Goal: Task Accomplishment & Management: Use online tool/utility

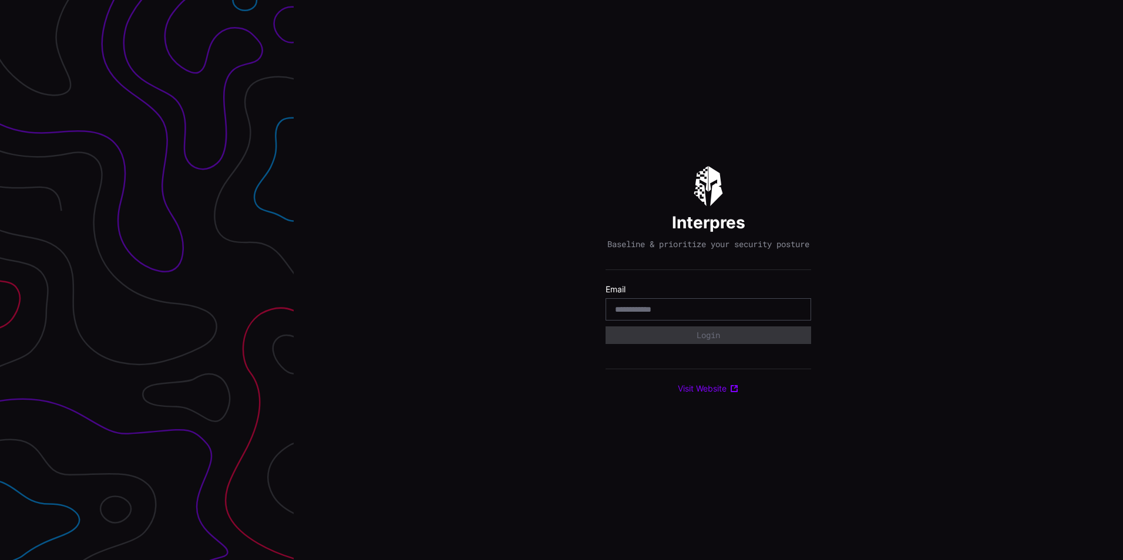
click at [660, 311] on input "email" at bounding box center [708, 309] width 187 height 11
type input "**********"
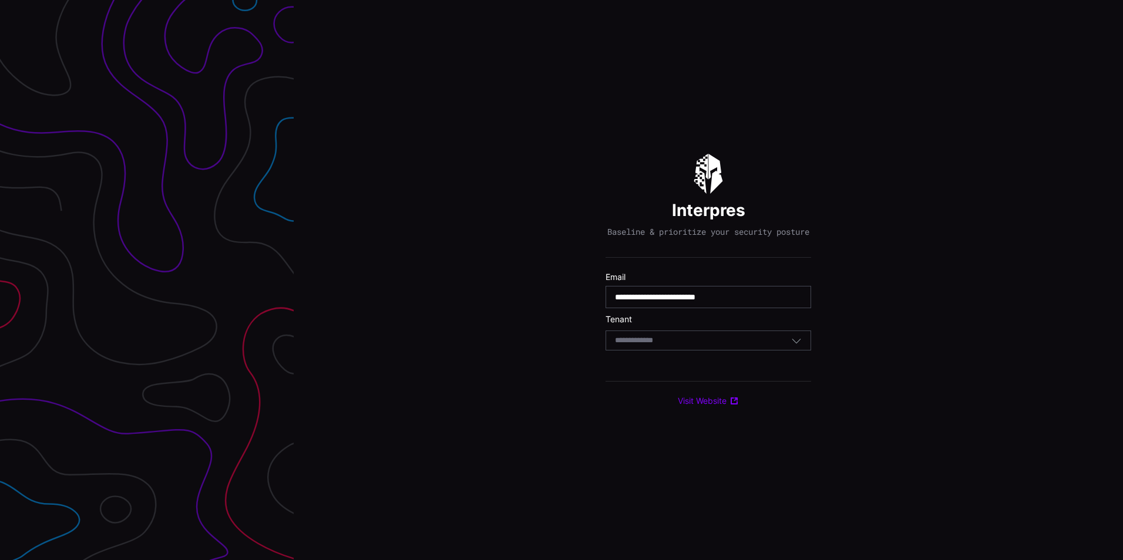
click at [667, 345] on input at bounding box center [645, 341] width 60 height 10
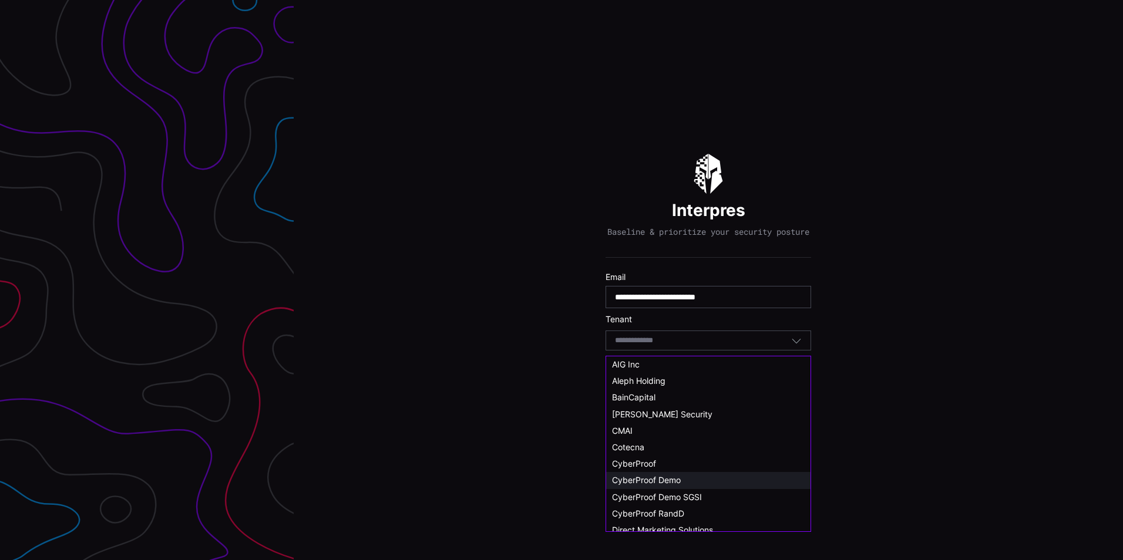
click at [662, 476] on span "CyberProof Demo" at bounding box center [646, 480] width 69 height 10
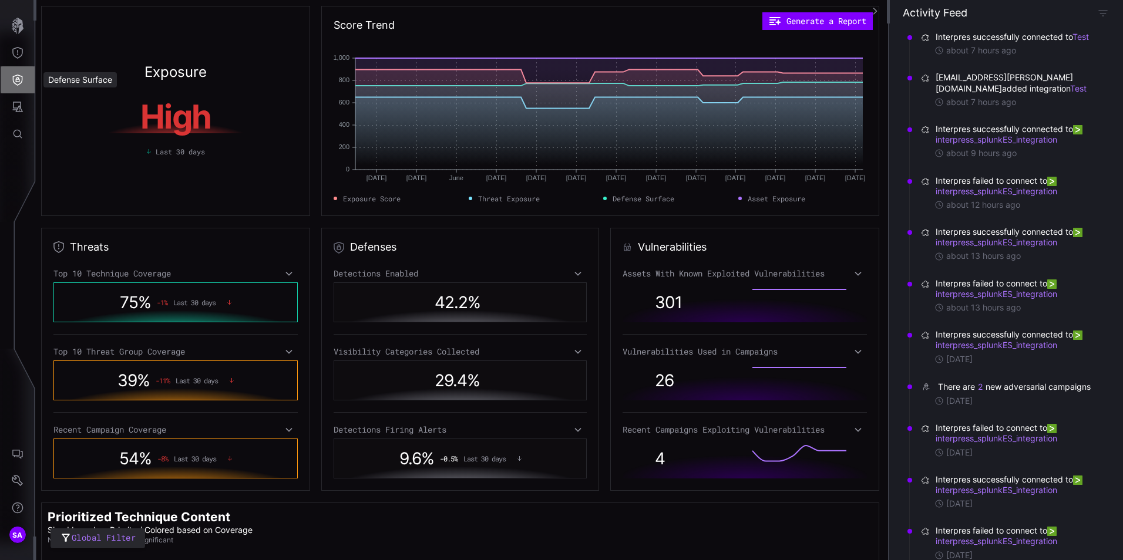
click at [19, 83] on icon "Defense Surface" at bounding box center [18, 80] width 12 height 12
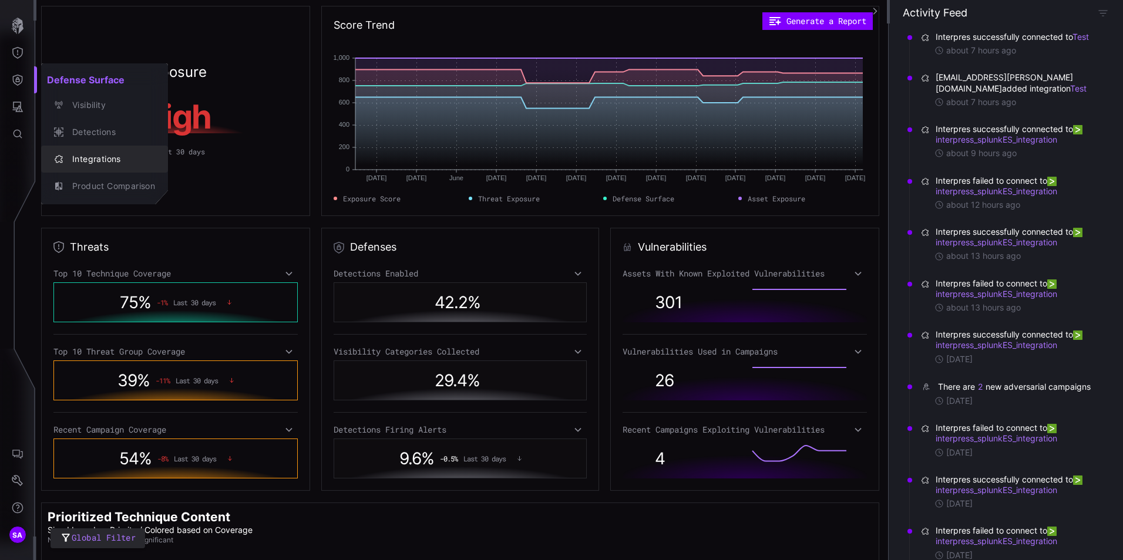
click at [122, 167] on div "Integrations" at bounding box center [104, 159] width 117 height 16
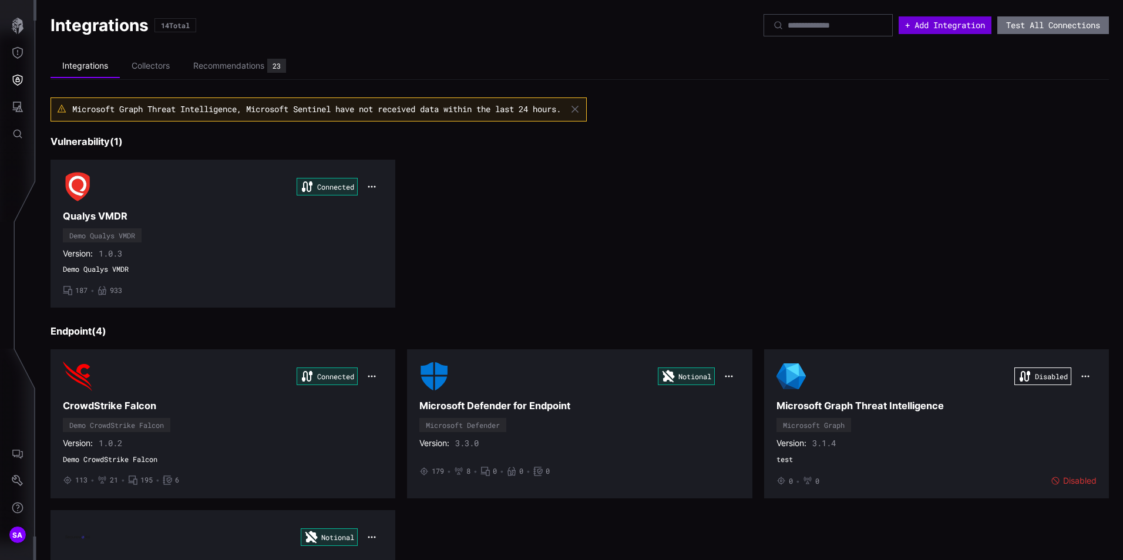
click at [906, 23] on button "+ Add Integration" at bounding box center [944, 25] width 93 height 18
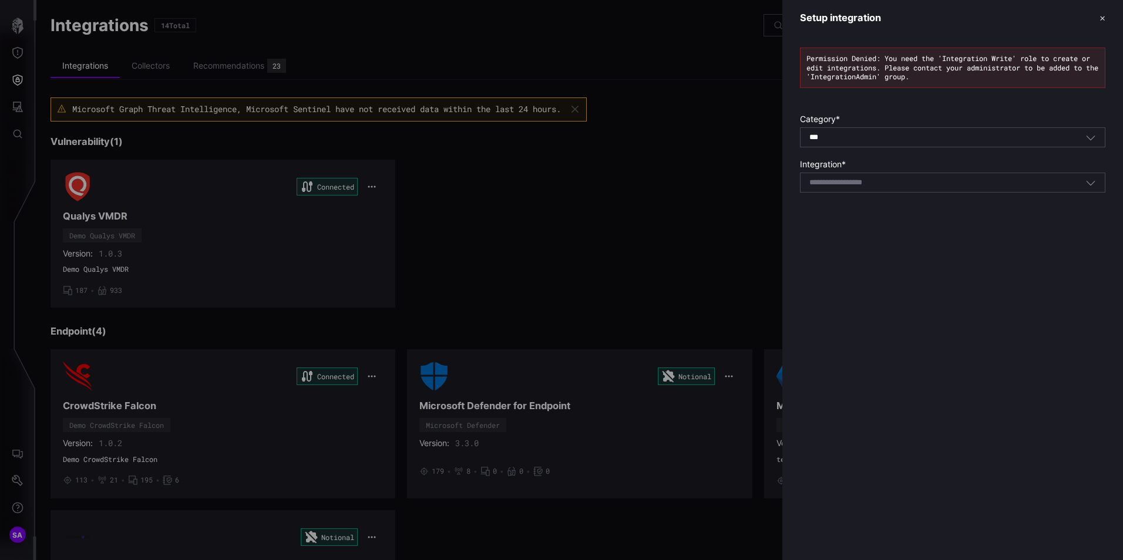
click at [868, 146] on div "*** All" at bounding box center [952, 137] width 305 height 20
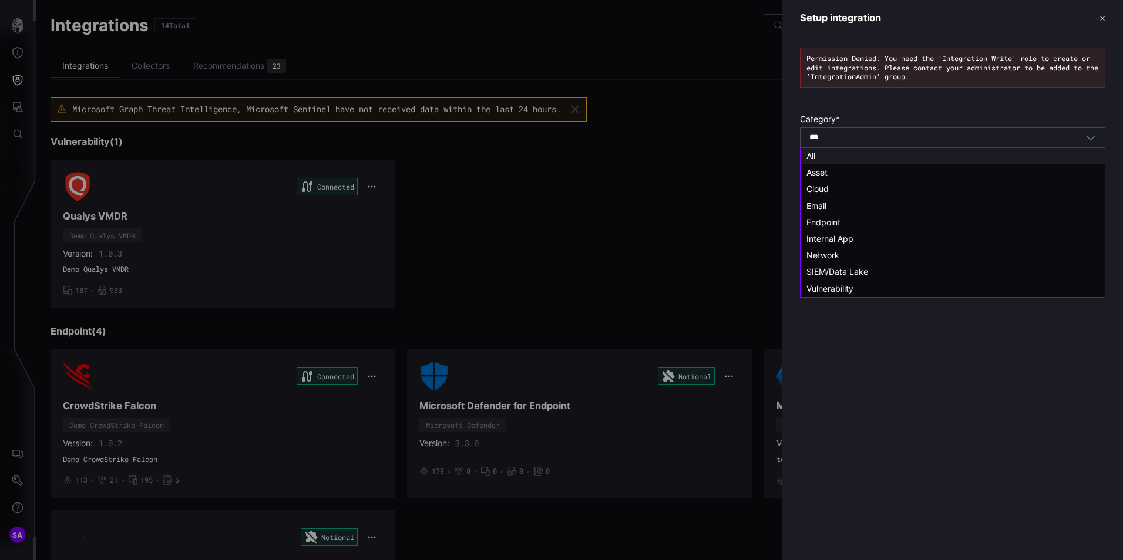
click at [874, 136] on div "*** All" at bounding box center [947, 137] width 276 height 11
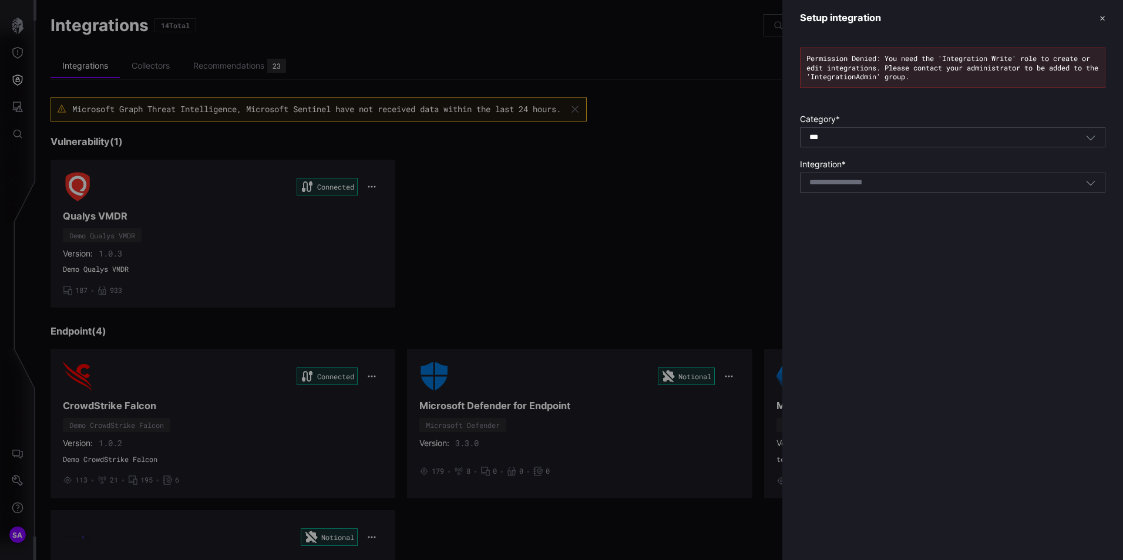
click at [982, 356] on div "Setup integration ✕ Permission Denied: You need the 'Integration Write' role to…" at bounding box center [952, 280] width 341 height 560
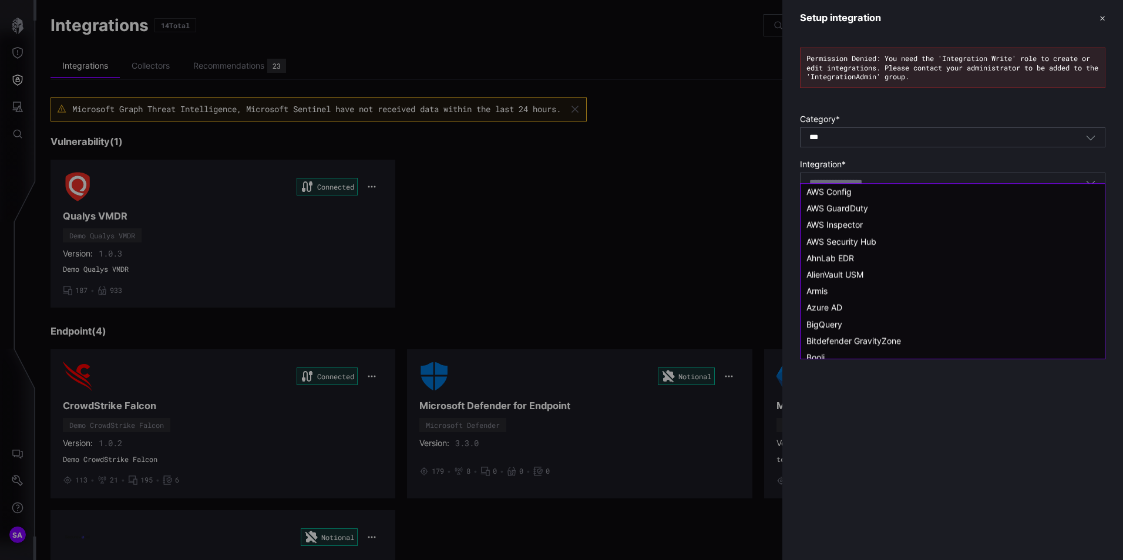
click at [873, 184] on input at bounding box center [850, 183] width 83 height 10
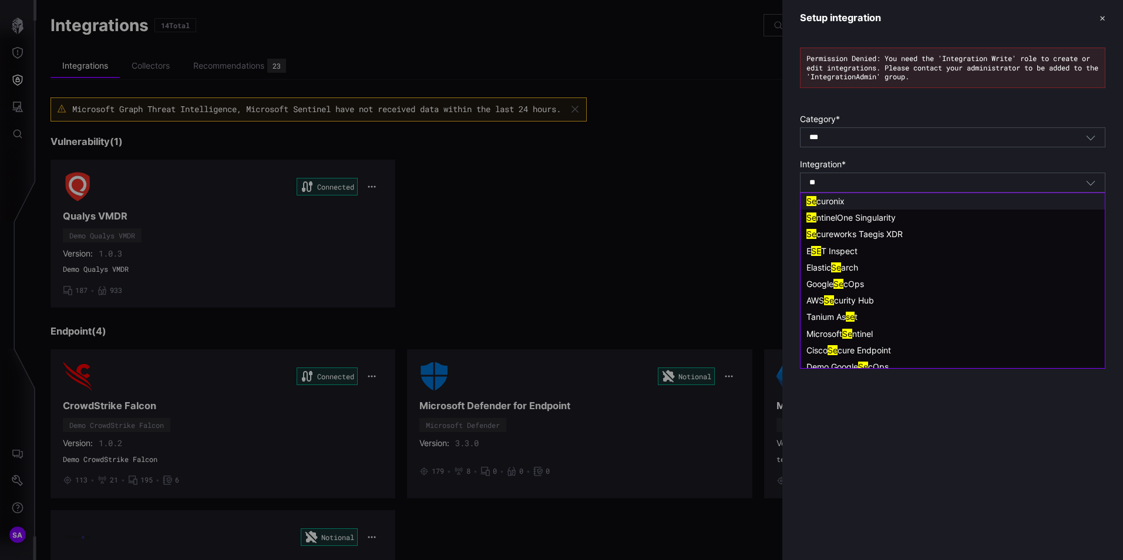
type input "*"
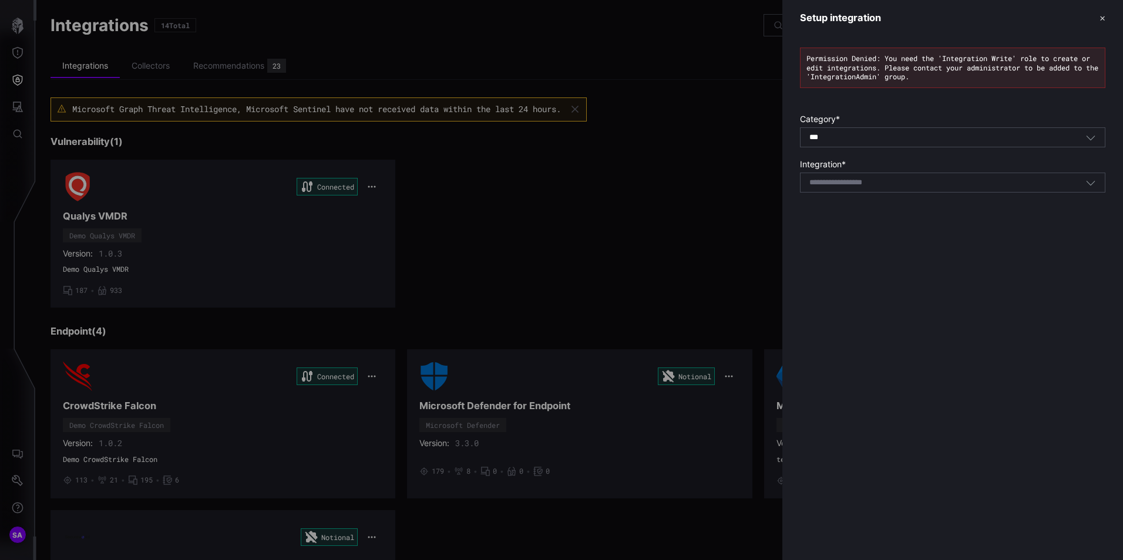
click at [1104, 18] on button "✕" at bounding box center [1102, 18] width 6 height 12
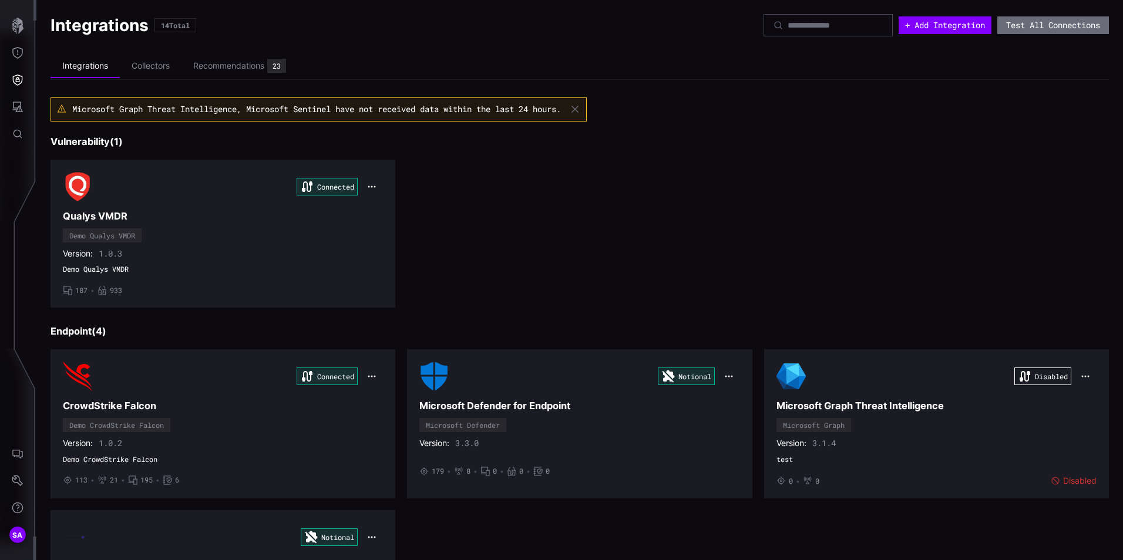
click at [723, 171] on div "Connected Qualys VMDR Demo Qualys VMDR Version: 1.0.3 Demo Qualys VMDR • 187 • …" at bounding box center [580, 234] width 1058 height 148
click at [962, 28] on button "+ Add Integration" at bounding box center [944, 25] width 93 height 18
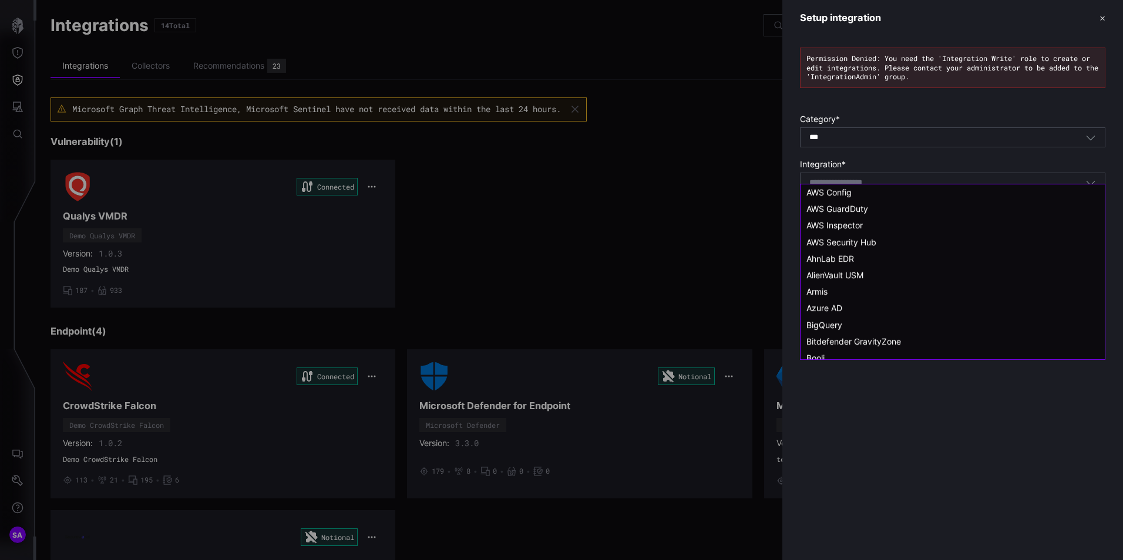
click at [838, 183] on input at bounding box center [850, 183] width 83 height 10
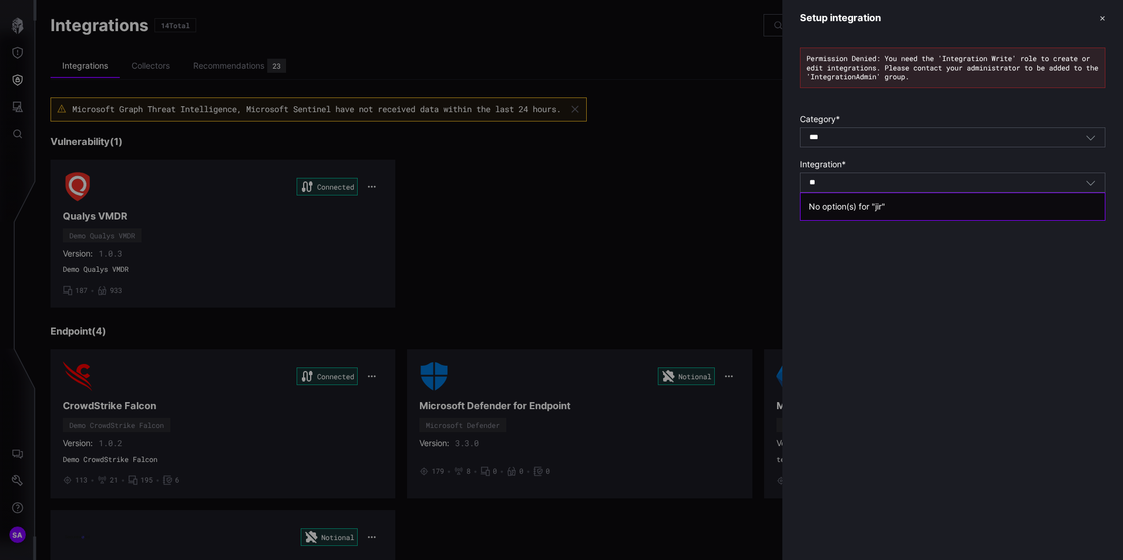
type input "*"
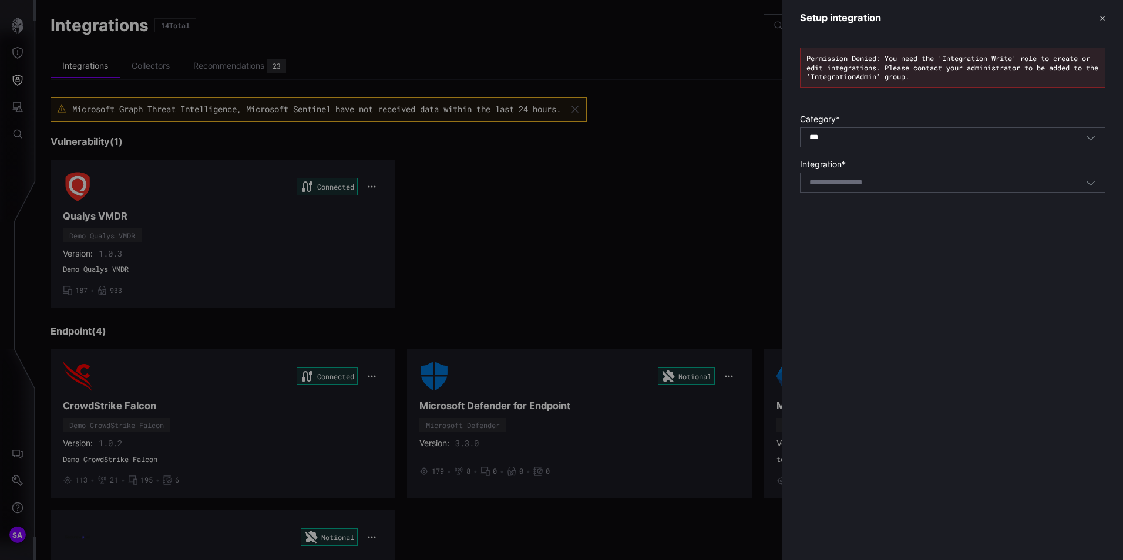
click at [1106, 21] on header "Setup integration ✕" at bounding box center [952, 18] width 341 height 36
click at [1096, 18] on header "Setup integration ✕" at bounding box center [952, 18] width 341 height 36
click at [1099, 18] on button "✕" at bounding box center [1102, 18] width 6 height 12
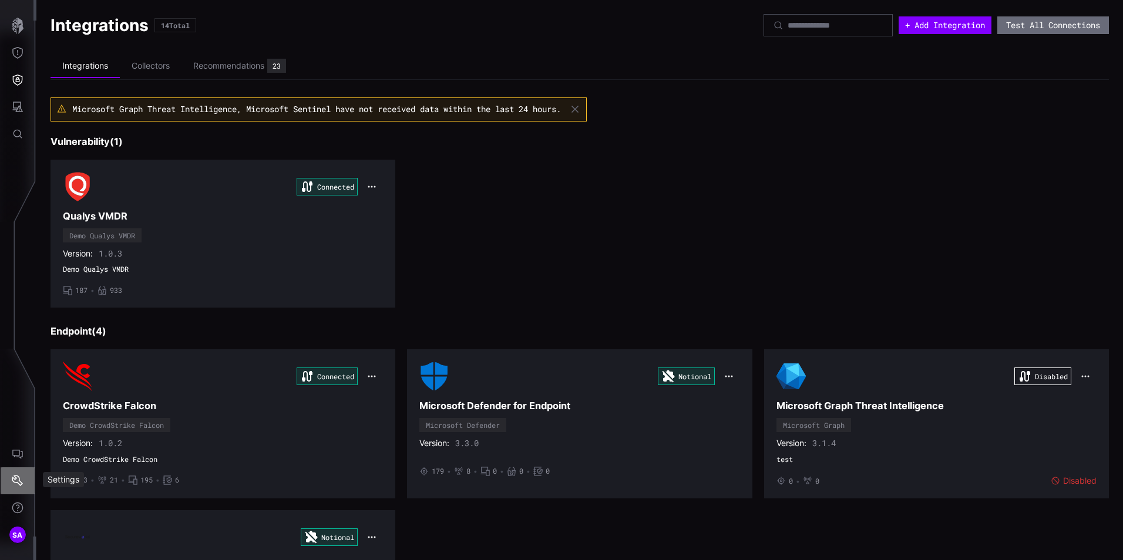
click at [19, 479] on icon "Settings" at bounding box center [18, 481] width 12 height 12
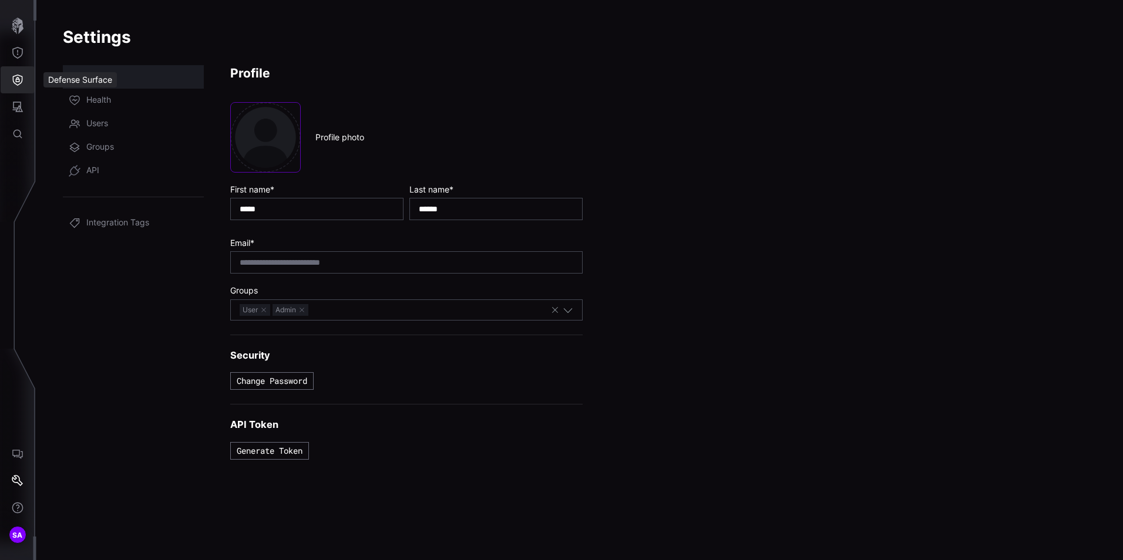
click at [18, 79] on icon "Defense Surface" at bounding box center [18, 80] width 10 height 11
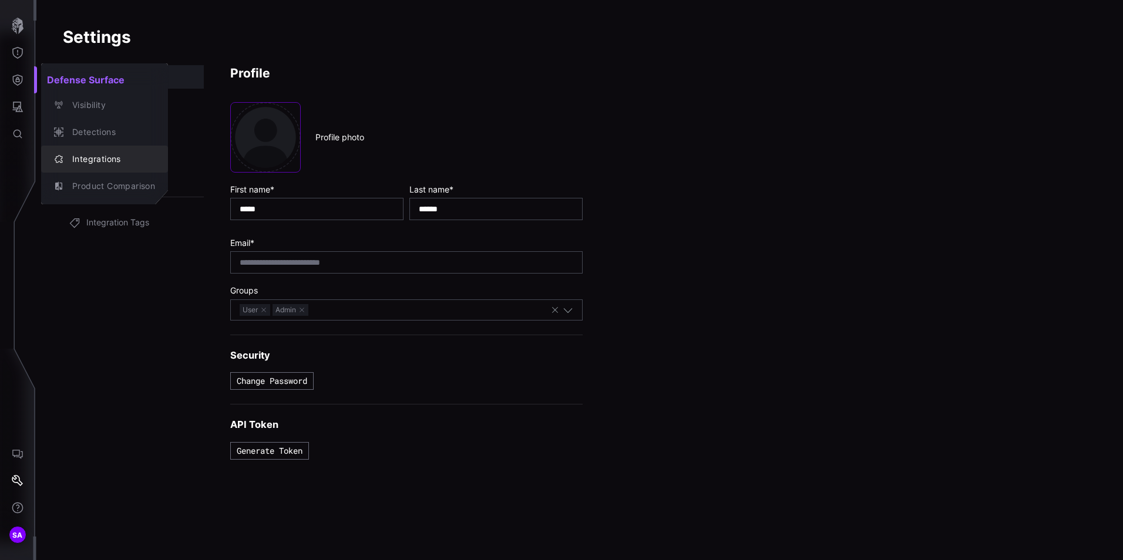
click at [92, 159] on div "Integrations" at bounding box center [110, 159] width 89 height 15
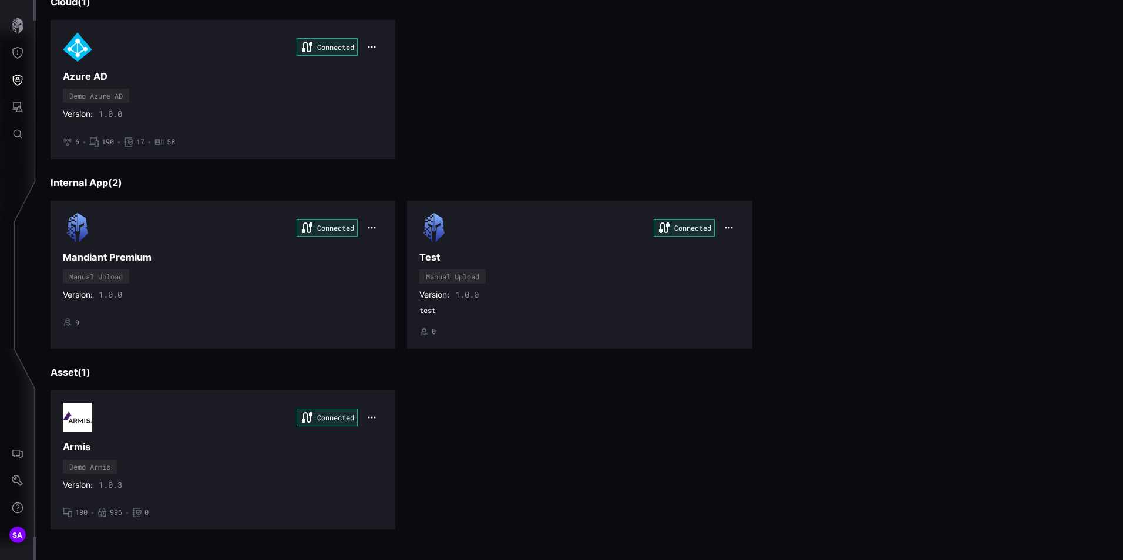
scroll to position [1005, 0]
